Goal: Check status

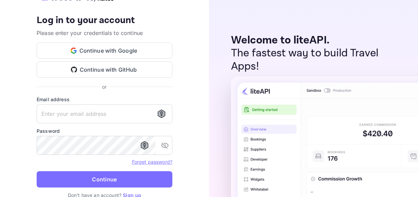
type input "[EMAIL_ADDRESS][DOMAIN_NAME]"
click at [111, 181] on button "Continue" at bounding box center [105, 179] width 136 height 16
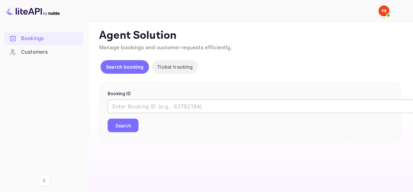
click at [142, 105] on input "text" at bounding box center [276, 106] width 339 height 14
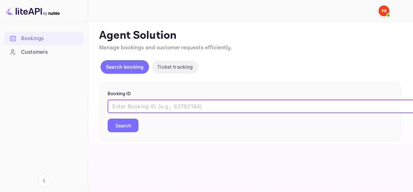
click at [151, 102] on input "text" at bounding box center [276, 106] width 339 height 14
paste input "9924044"
type input "9924044"
click at [107, 118] on button "Search" at bounding box center [122, 125] width 31 height 14
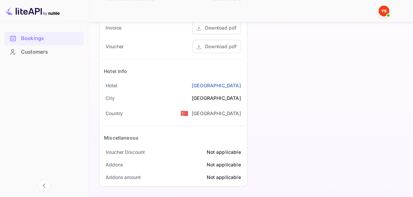
scroll to position [363, 0]
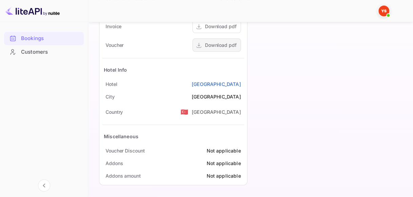
click at [213, 47] on div "Download pdf" at bounding box center [221, 44] width 32 height 7
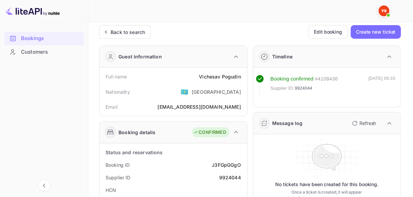
scroll to position [0, 0]
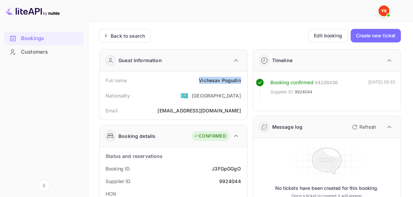
drag, startPoint x: 200, startPoint y: 79, endPoint x: 241, endPoint y: 80, distance: 40.4
click at [241, 80] on div "Full name [PERSON_NAME]" at bounding box center [173, 80] width 142 height 13
copy div "[PERSON_NAME]"
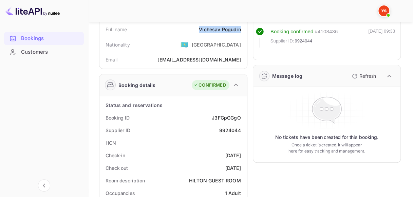
scroll to position [68, 0]
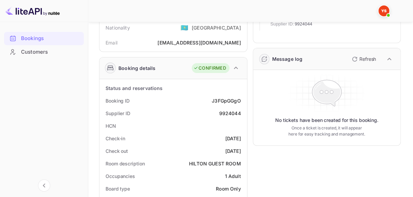
click at [232, 99] on div "J3FGpGGgO" at bounding box center [226, 100] width 29 height 7
copy div "J3FGpGGgO"
click at [233, 114] on div "9924044" at bounding box center [230, 113] width 22 height 7
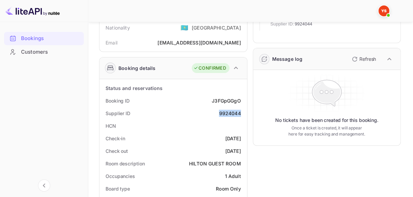
copy div "9924044"
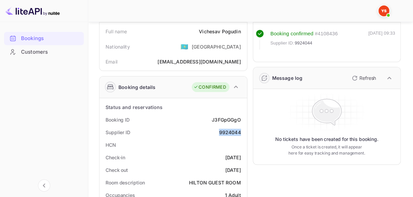
scroll to position [34, 0]
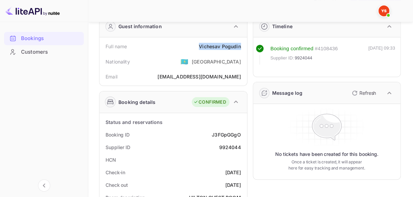
drag, startPoint x: 197, startPoint y: 45, endPoint x: 239, endPoint y: 45, distance: 42.1
click at [239, 45] on div "Full name [PERSON_NAME]" at bounding box center [173, 46] width 142 height 13
copy div "[PERSON_NAME]"
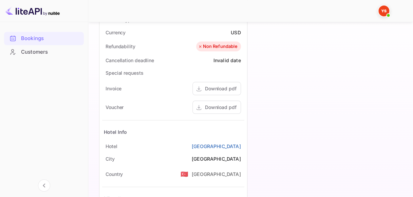
scroll to position [339, 0]
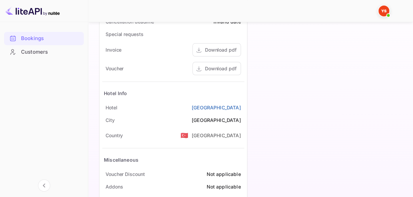
drag, startPoint x: 122, startPoint y: 104, endPoint x: 241, endPoint y: 106, distance: 119.0
click at [241, 106] on div "[GEOGRAPHIC_DATA]" at bounding box center [173, 107] width 142 height 13
copy link "[GEOGRAPHIC_DATA]"
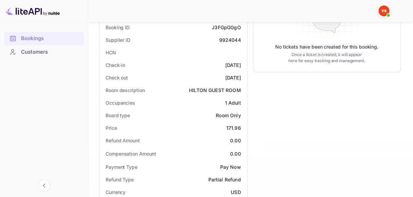
scroll to position [136, 0]
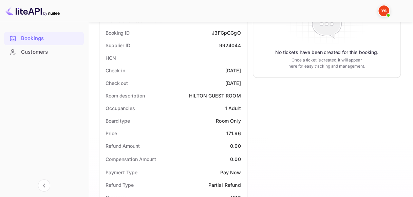
drag, startPoint x: 213, startPoint y: 70, endPoint x: 246, endPoint y: 71, distance: 32.9
copy div "[DATE]"
drag, startPoint x: 211, startPoint y: 78, endPoint x: 246, endPoint y: 84, distance: 35.0
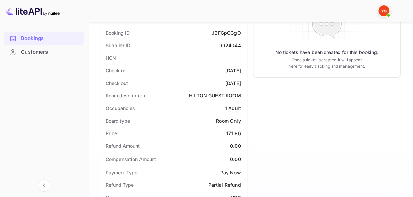
copy div "[DATE]"
